Goal: Information Seeking & Learning: Learn about a topic

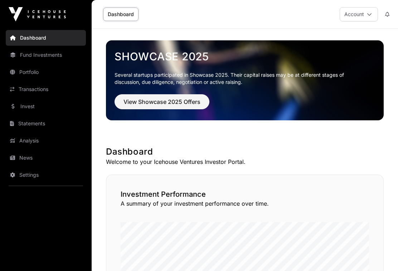
click at [28, 106] on link "Invest" at bounding box center [46, 107] width 80 height 16
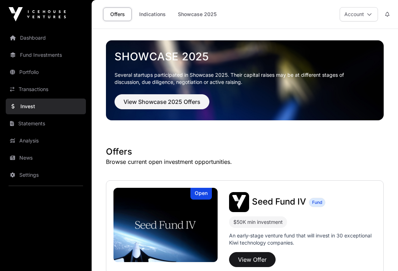
click at [159, 104] on span "View Showcase 2025 Offers" at bounding box center [161, 102] width 77 height 9
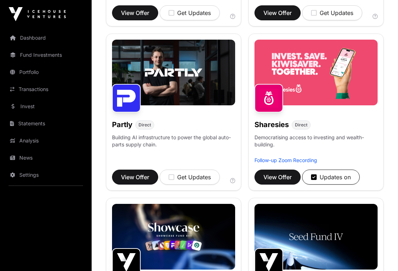
scroll to position [579, 0]
click at [279, 183] on button "View Offer" at bounding box center [277, 177] width 46 height 15
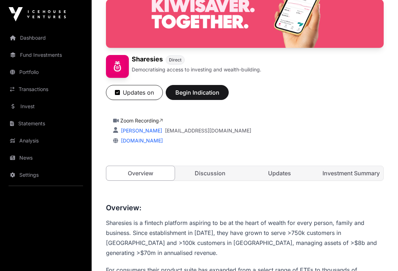
scroll to position [63, 0]
click at [346, 174] on link "Investment Summary" at bounding box center [349, 174] width 68 height 14
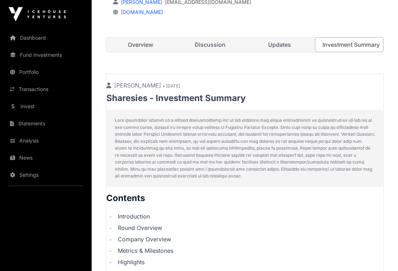
scroll to position [182, 0]
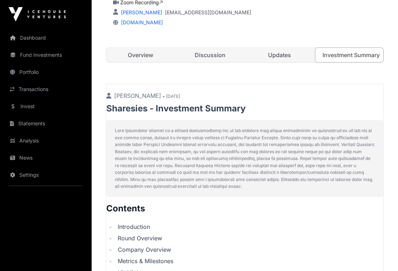
click at [208, 56] on link "Discussion" at bounding box center [210, 55] width 68 height 14
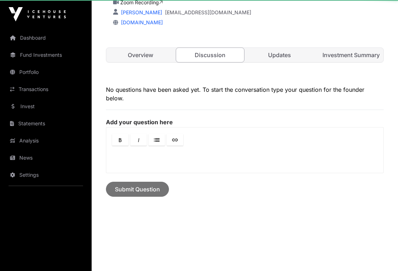
scroll to position [159, 0]
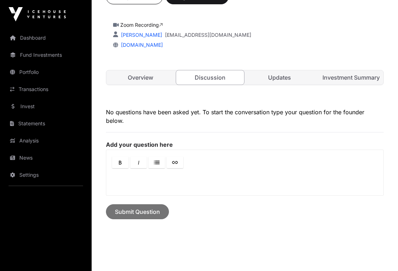
click at [281, 80] on link "Updates" at bounding box center [279, 77] width 68 height 14
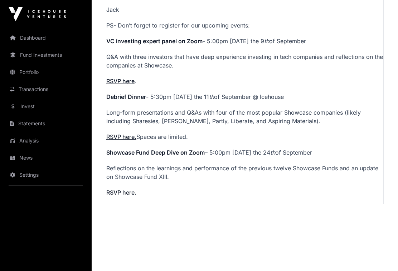
scroll to position [432, 0]
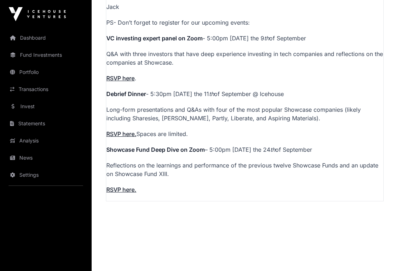
click at [29, 72] on link "Portfolio" at bounding box center [46, 72] width 80 height 16
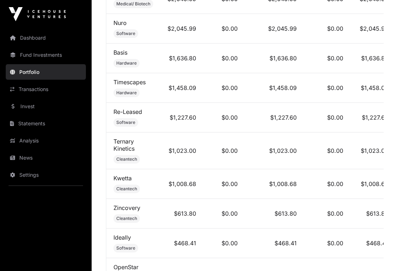
scroll to position [506, 0]
